Goal: Transaction & Acquisition: Subscribe to service/newsletter

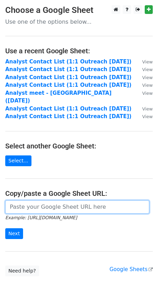
click at [20, 201] on input "url" at bounding box center [77, 206] width 144 height 13
paste input "https://docs.google.com/spreadsheets/d/13uHY9vXp90Ew2UL_DLBH8EtefY5znHXkszzelMP…"
type input "https://docs.google.com/spreadsheets/d/13uHY9vXp90Ew2UL_DLBH8EtefY5znHXkszzelMP…"
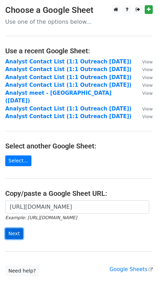
scroll to position [0, 0]
click at [14, 228] on input "Next" at bounding box center [14, 233] width 18 height 11
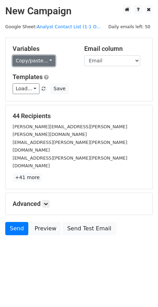
click at [47, 59] on link "Copy/paste..." at bounding box center [34, 60] width 43 height 11
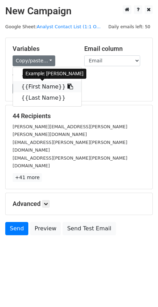
click at [48, 87] on link "{{First Name}}" at bounding box center [47, 86] width 68 height 11
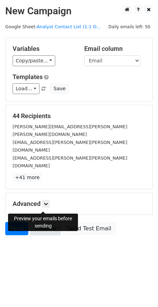
click at [43, 222] on link "Preview" at bounding box center [45, 228] width 31 height 13
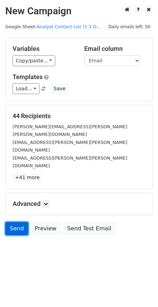
click at [15, 222] on link "Send" at bounding box center [16, 228] width 23 height 13
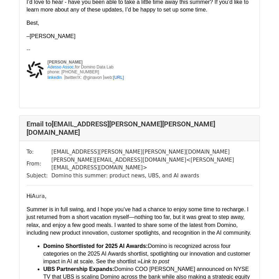
scroll to position [770, 0]
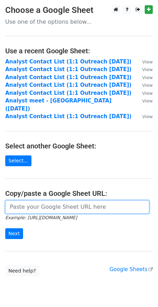
click at [20, 200] on input "url" at bounding box center [77, 206] width 144 height 13
paste input "[URL][DOMAIN_NAME]"
type input "[URL][DOMAIN_NAME]"
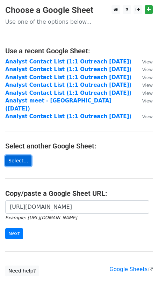
click at [20, 155] on link "Select..." at bounding box center [18, 160] width 26 height 11
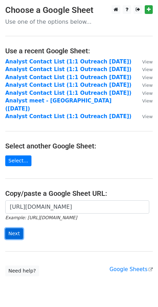
click at [11, 228] on input "Next" at bounding box center [14, 233] width 18 height 11
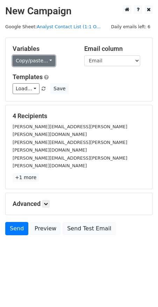
click at [49, 60] on link "Copy/paste..." at bounding box center [34, 60] width 43 height 11
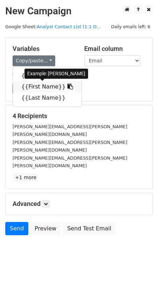
click at [37, 87] on link "{{First Name}}" at bounding box center [47, 86] width 68 height 11
